Goal: Navigation & Orientation: Find specific page/section

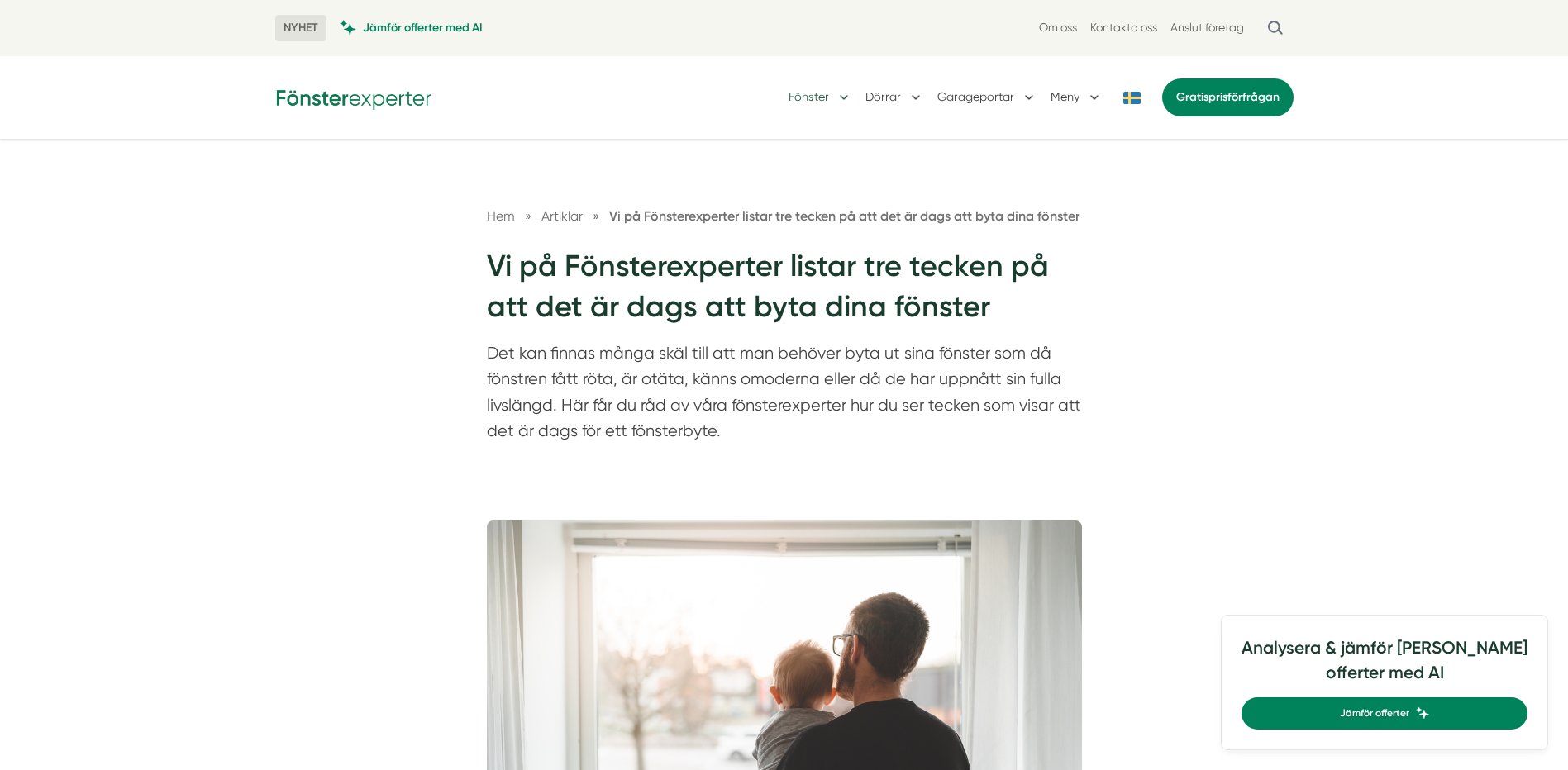
click at [839, 96] on button "Fönster" at bounding box center [820, 97] width 63 height 43
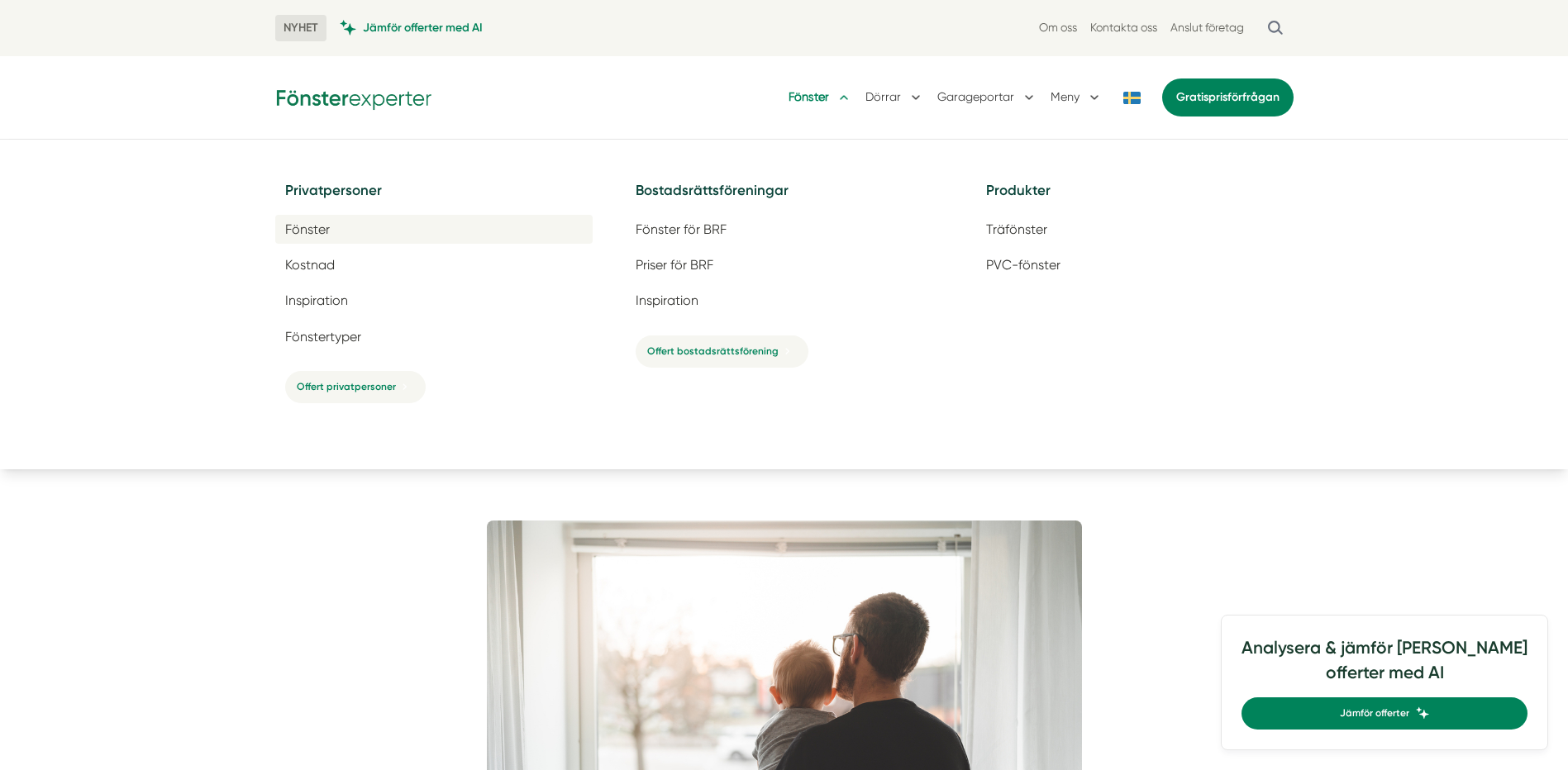
click at [324, 234] on span "Fönster" at bounding box center [307, 228] width 44 height 15
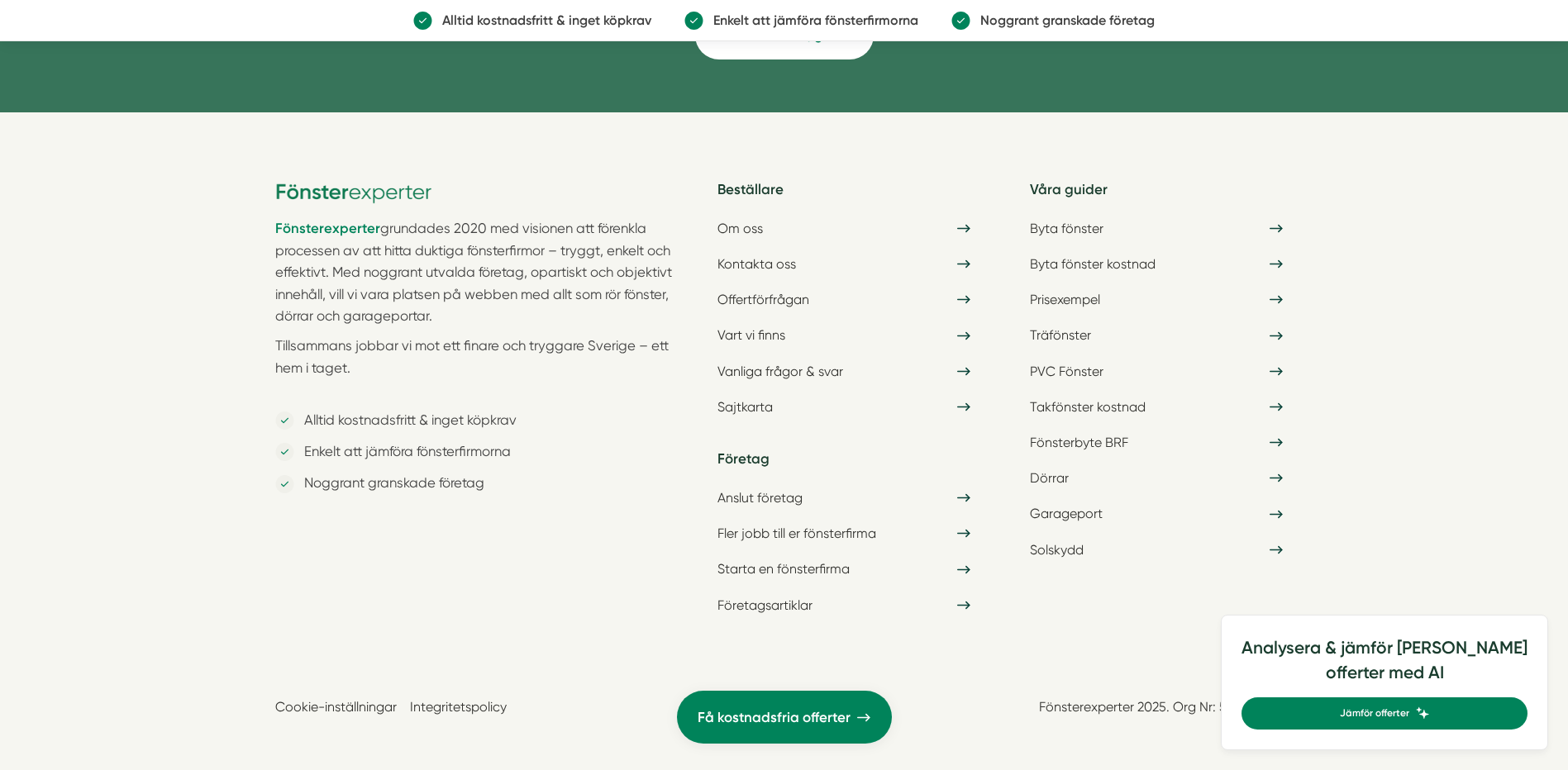
scroll to position [3897, 0]
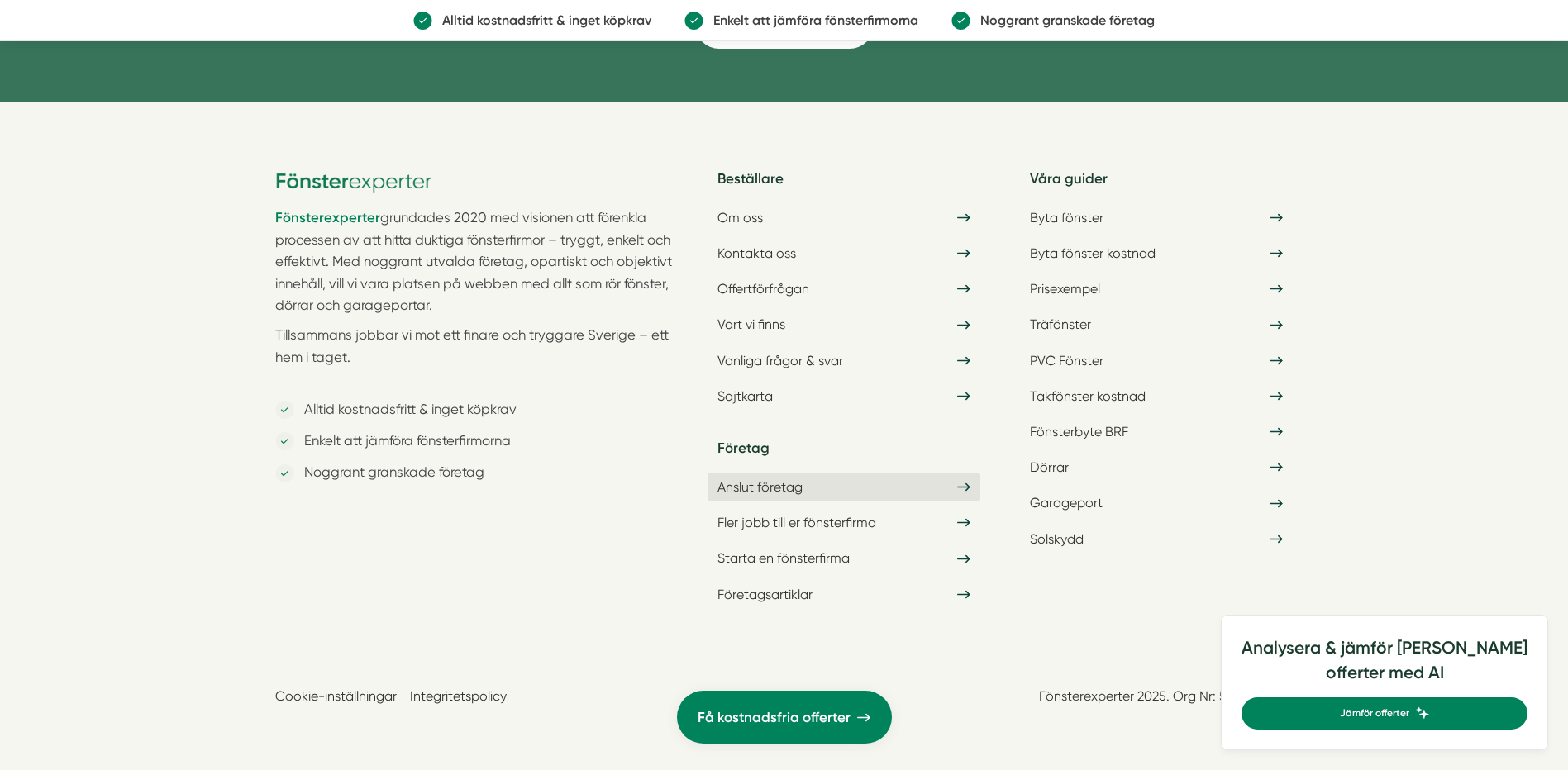
click at [826, 496] on link "Anslut företag" at bounding box center [844, 487] width 273 height 29
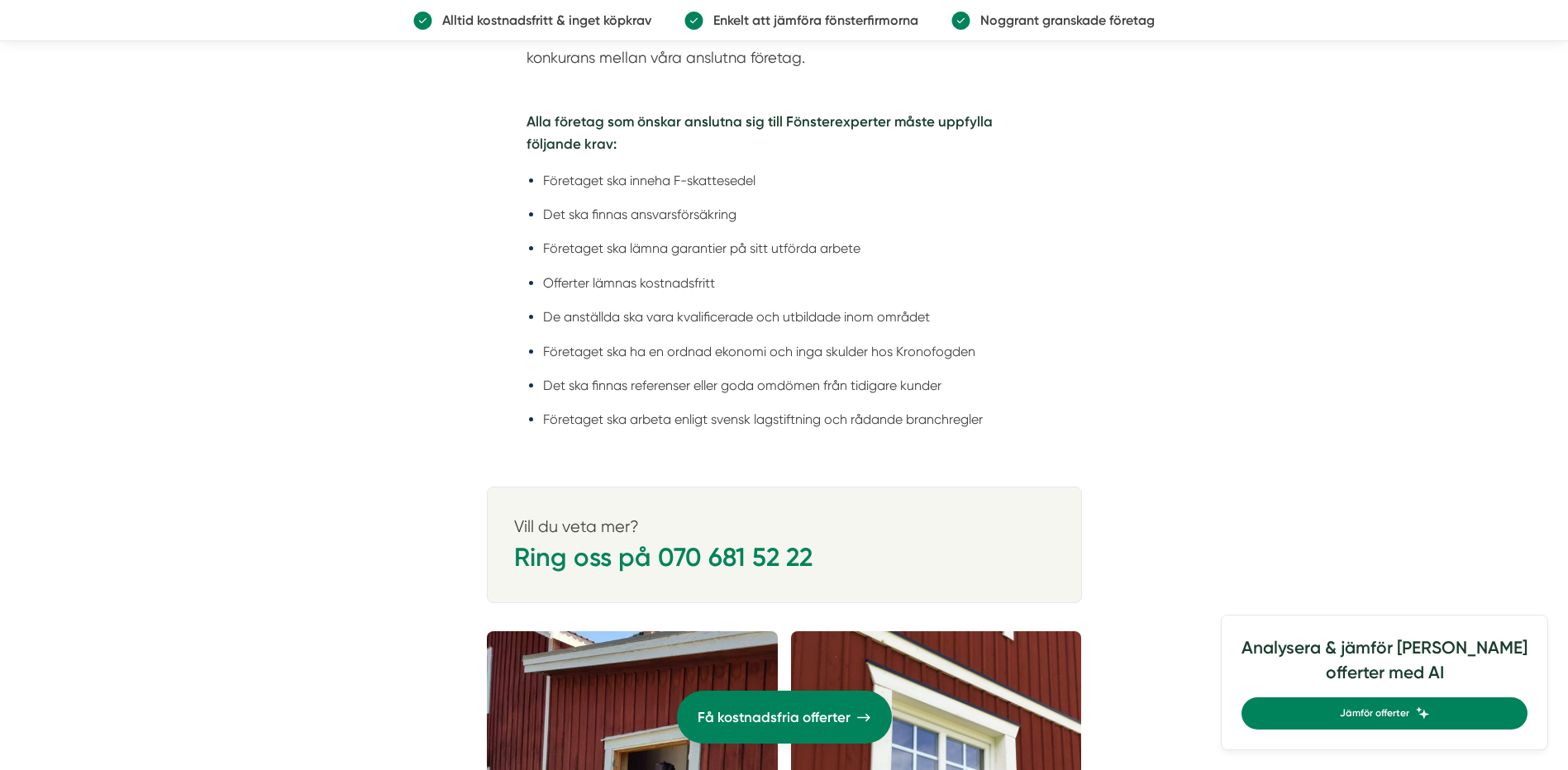
scroll to position [4874, 0]
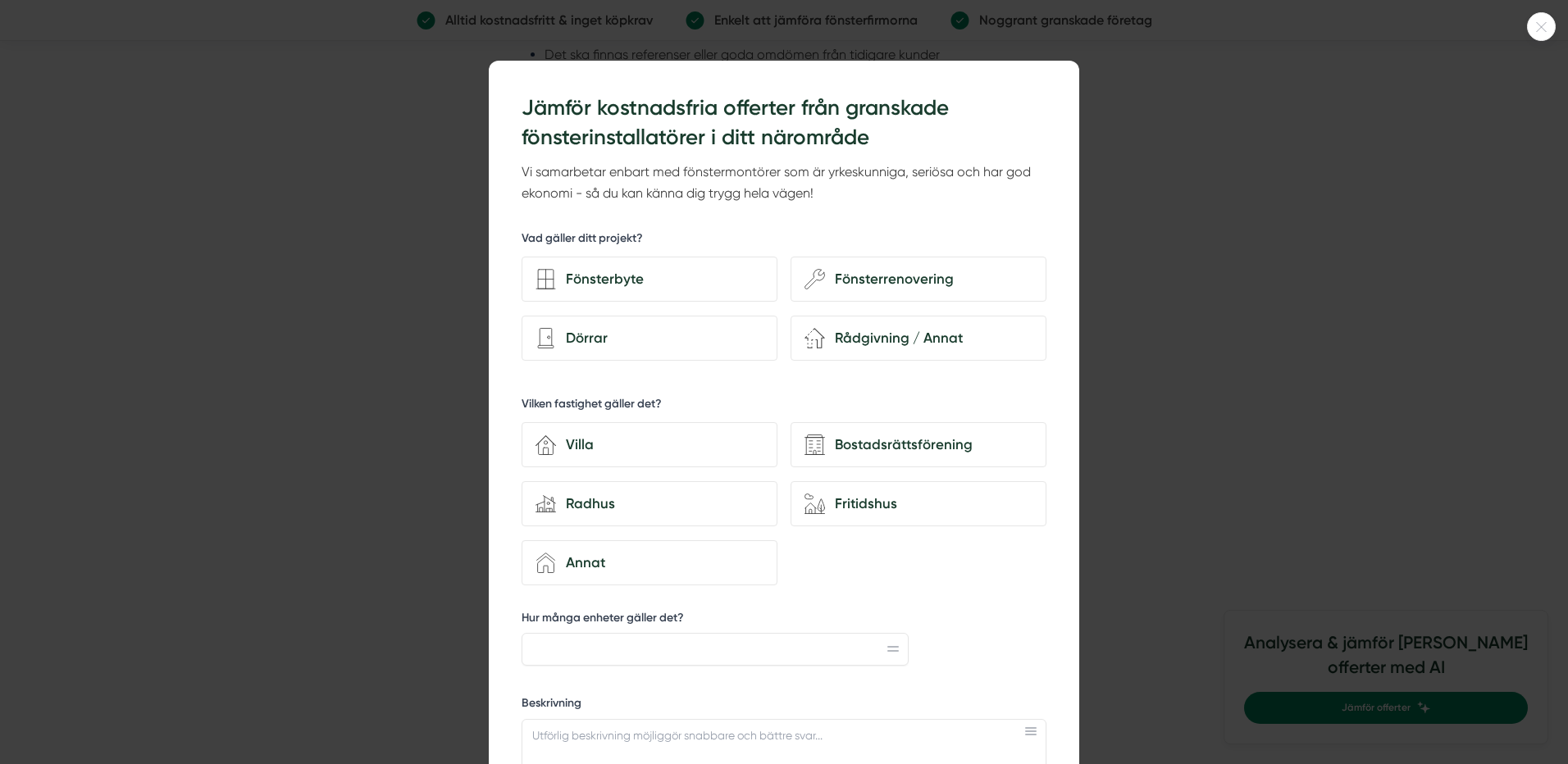
click at [1536, 33] on div at bounding box center [1541, 27] width 29 height 29
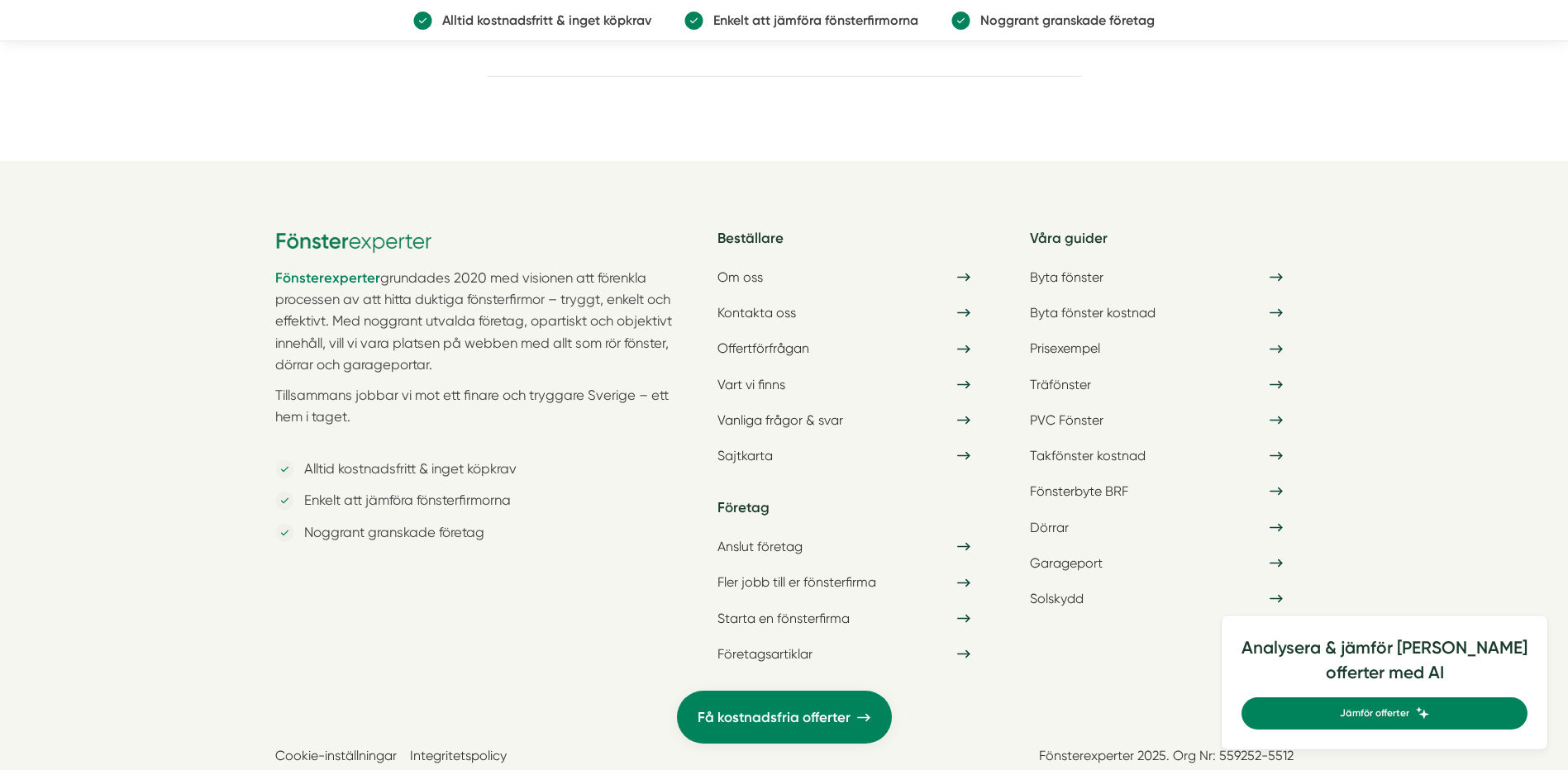
scroll to position [9097, 0]
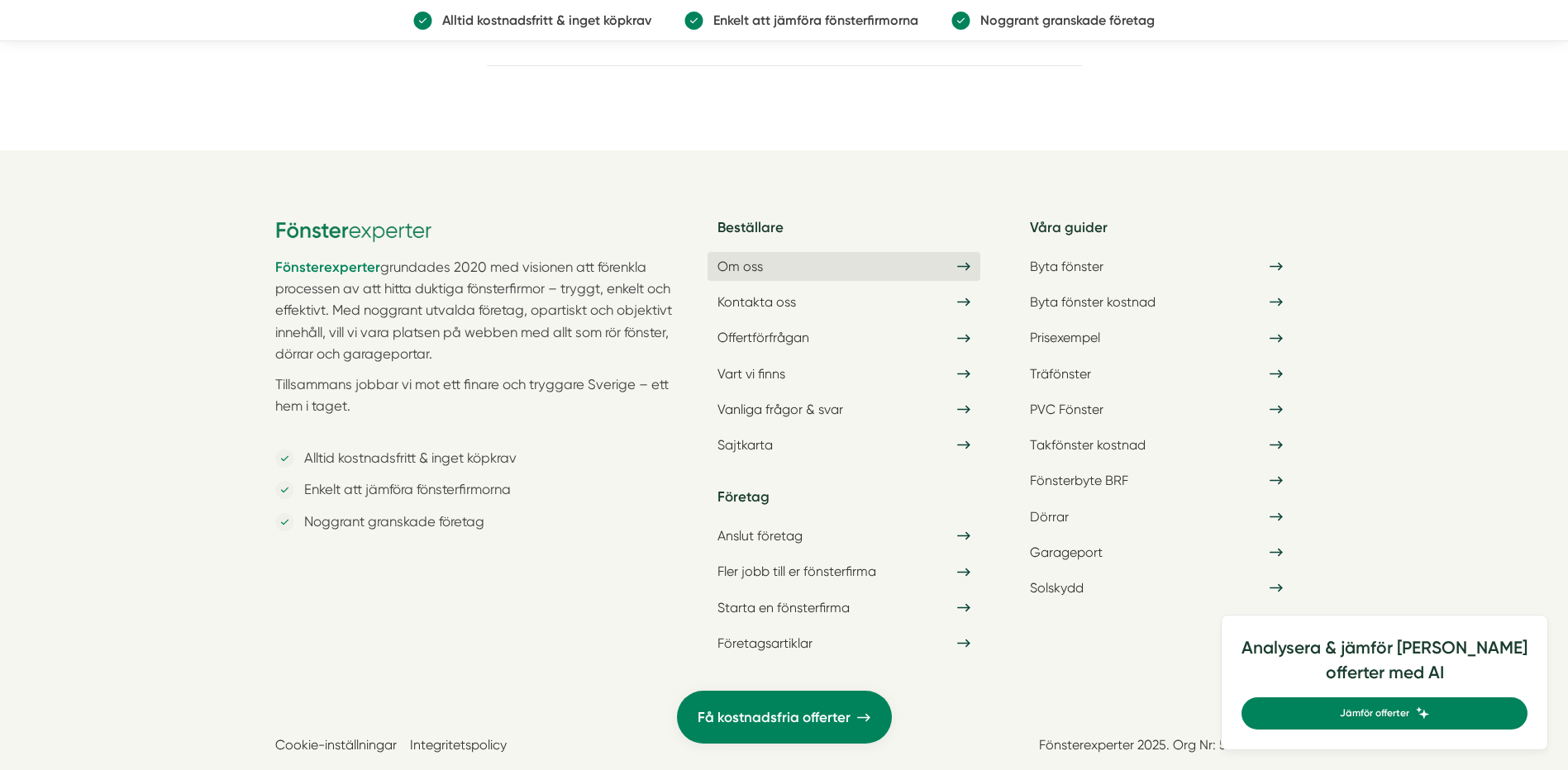
click at [821, 252] on link "Om oss" at bounding box center [844, 266] width 273 height 29
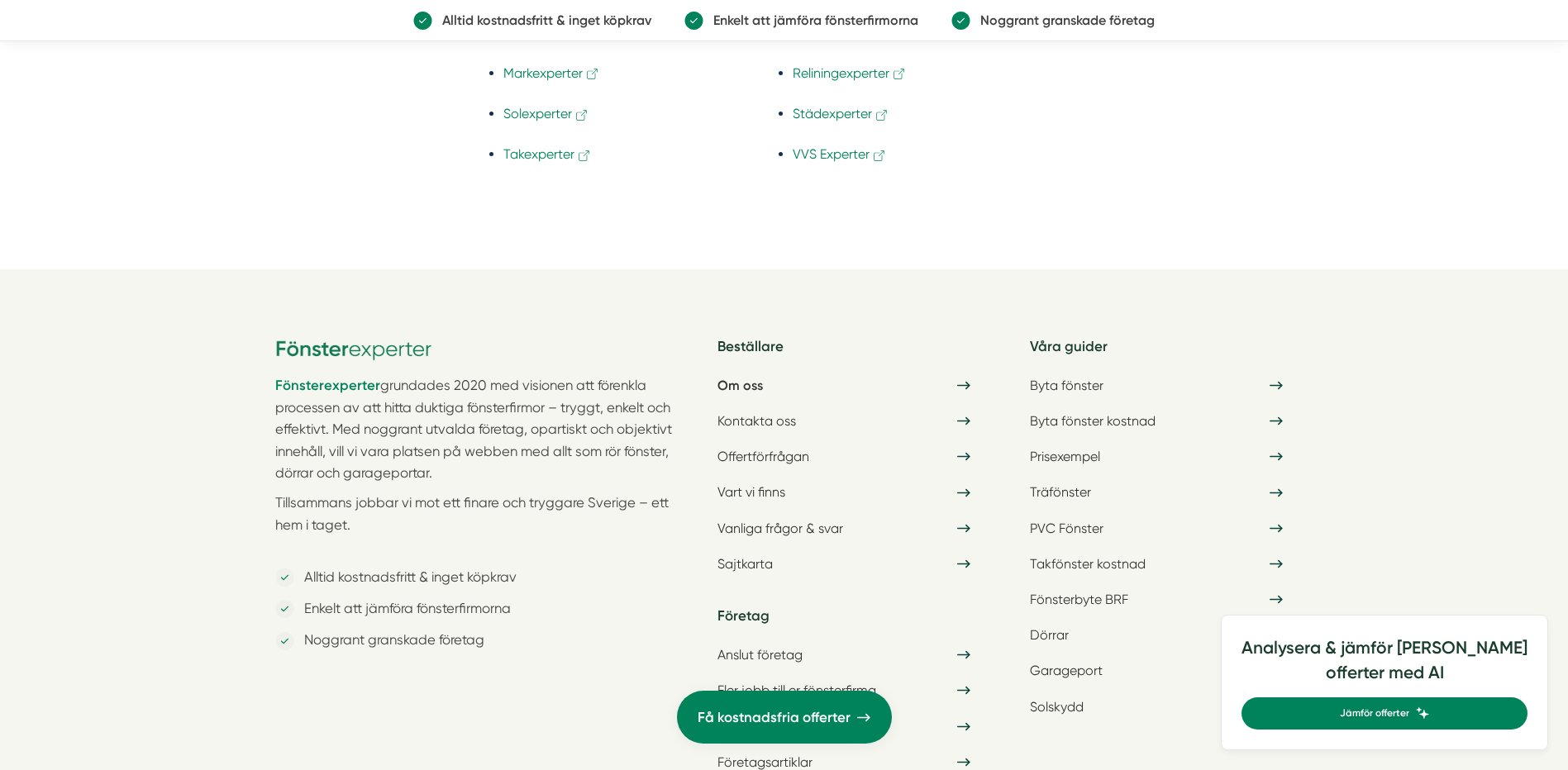
scroll to position [5474, 0]
